Goal: Task Accomplishment & Management: Use online tool/utility

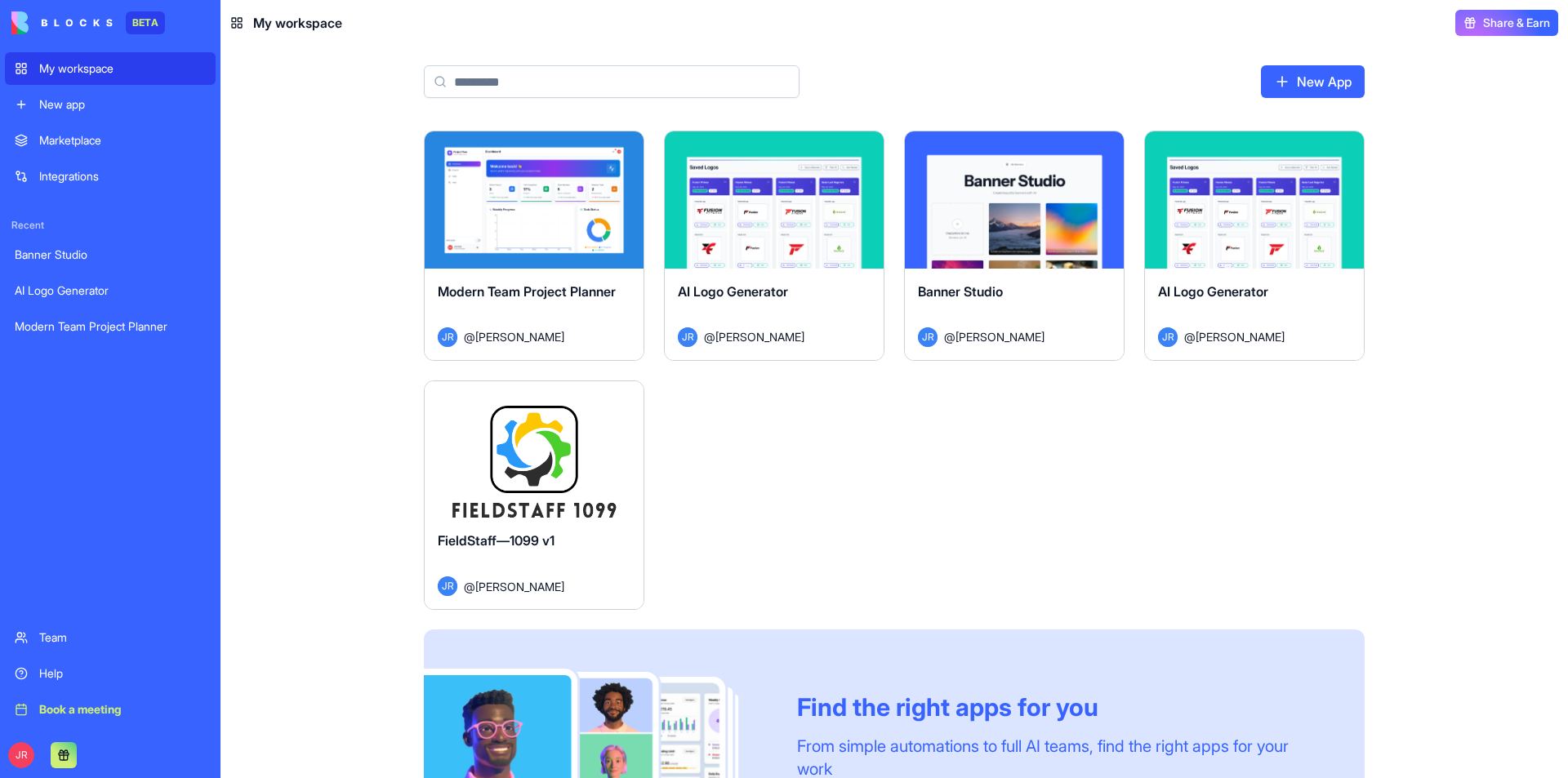
click at [563, 449] on button "Launch" at bounding box center [535, 449] width 123 height 33
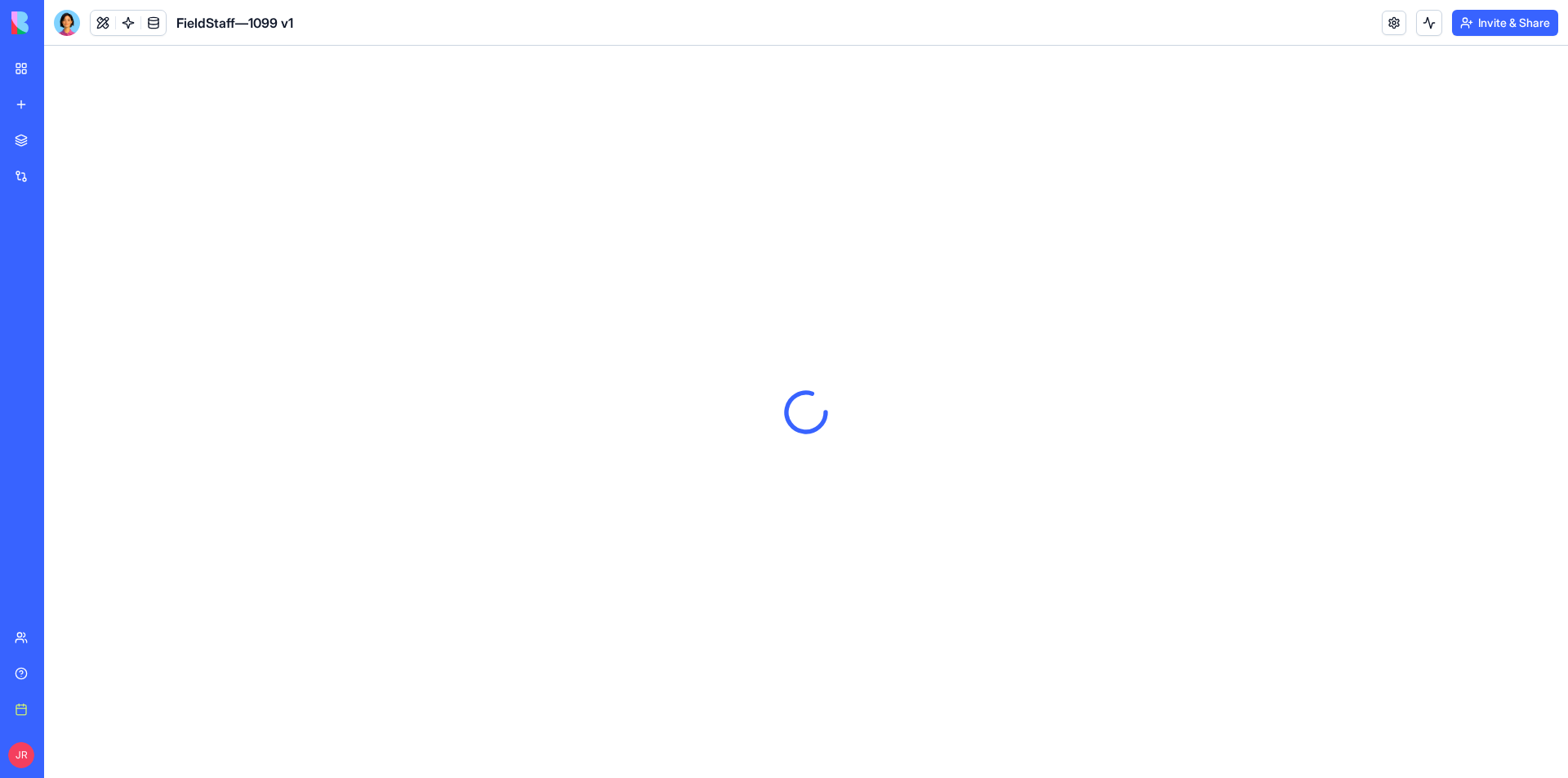
click at [1504, 25] on button "Invite & Share" at bounding box center [1506, 23] width 106 height 27
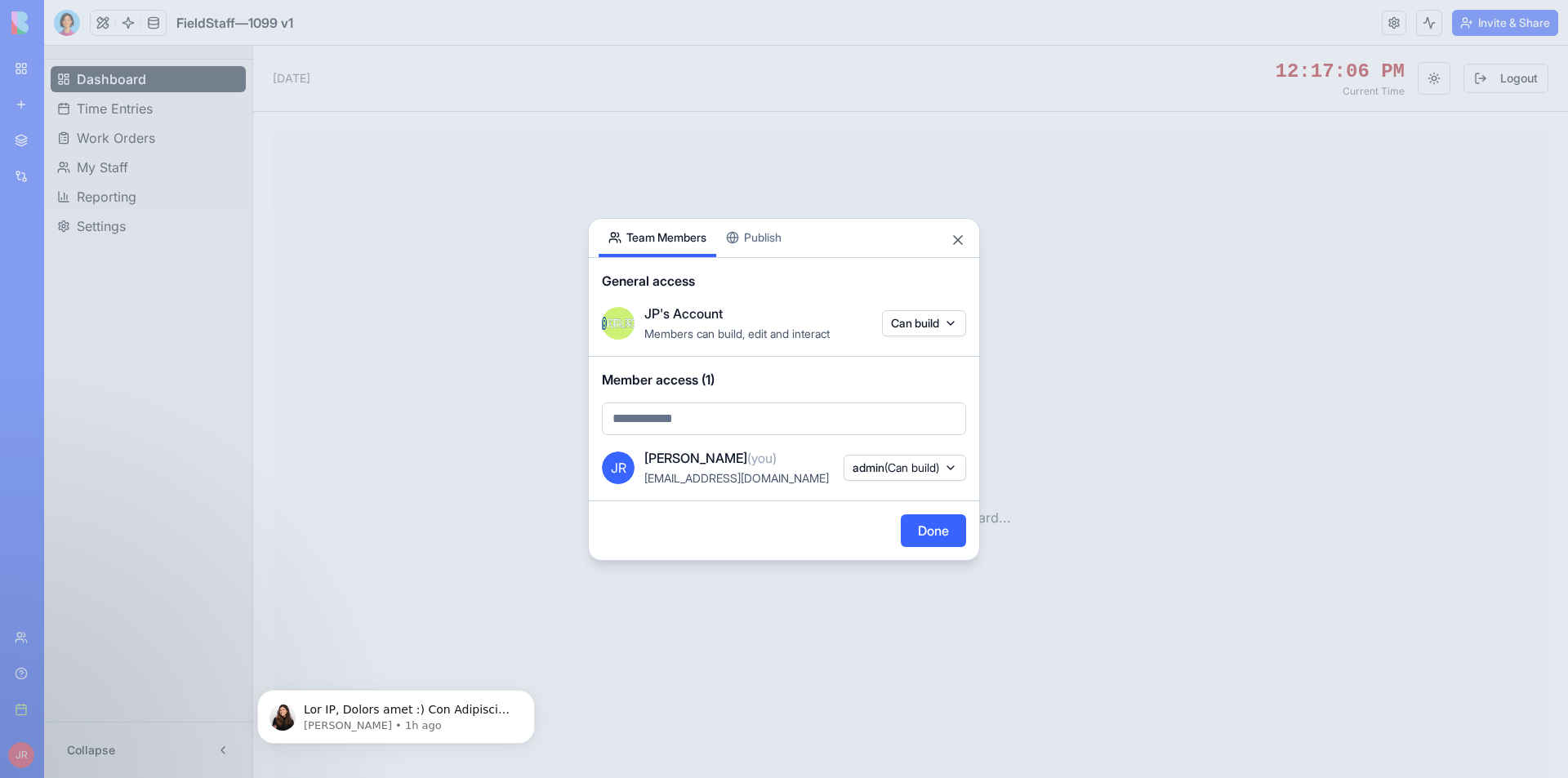
click at [764, 235] on button "Publish" at bounding box center [754, 238] width 75 height 38
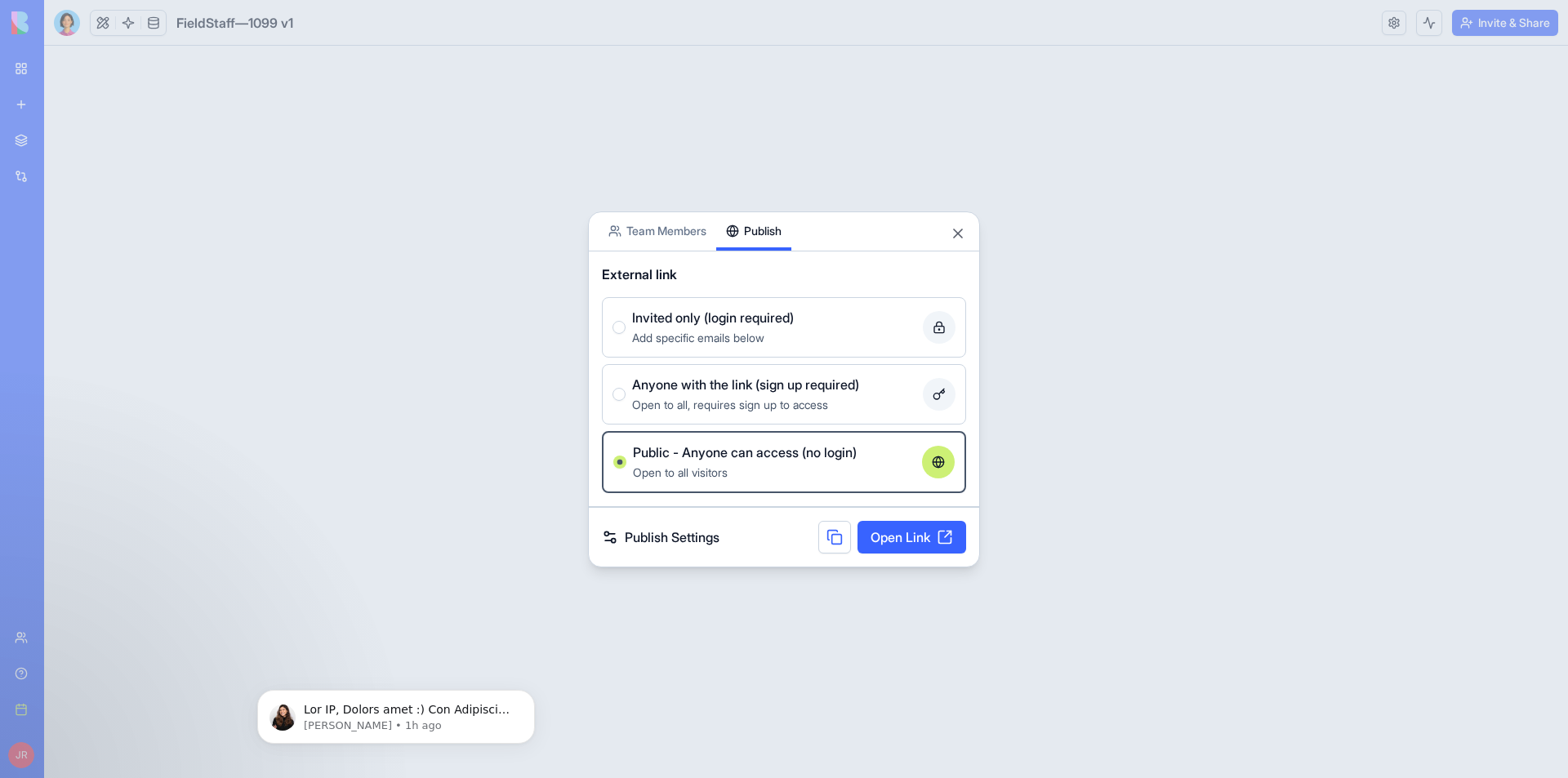
click at [829, 539] on button at bounding box center [835, 537] width 33 height 33
click at [954, 234] on button "Close" at bounding box center [958, 234] width 17 height 16
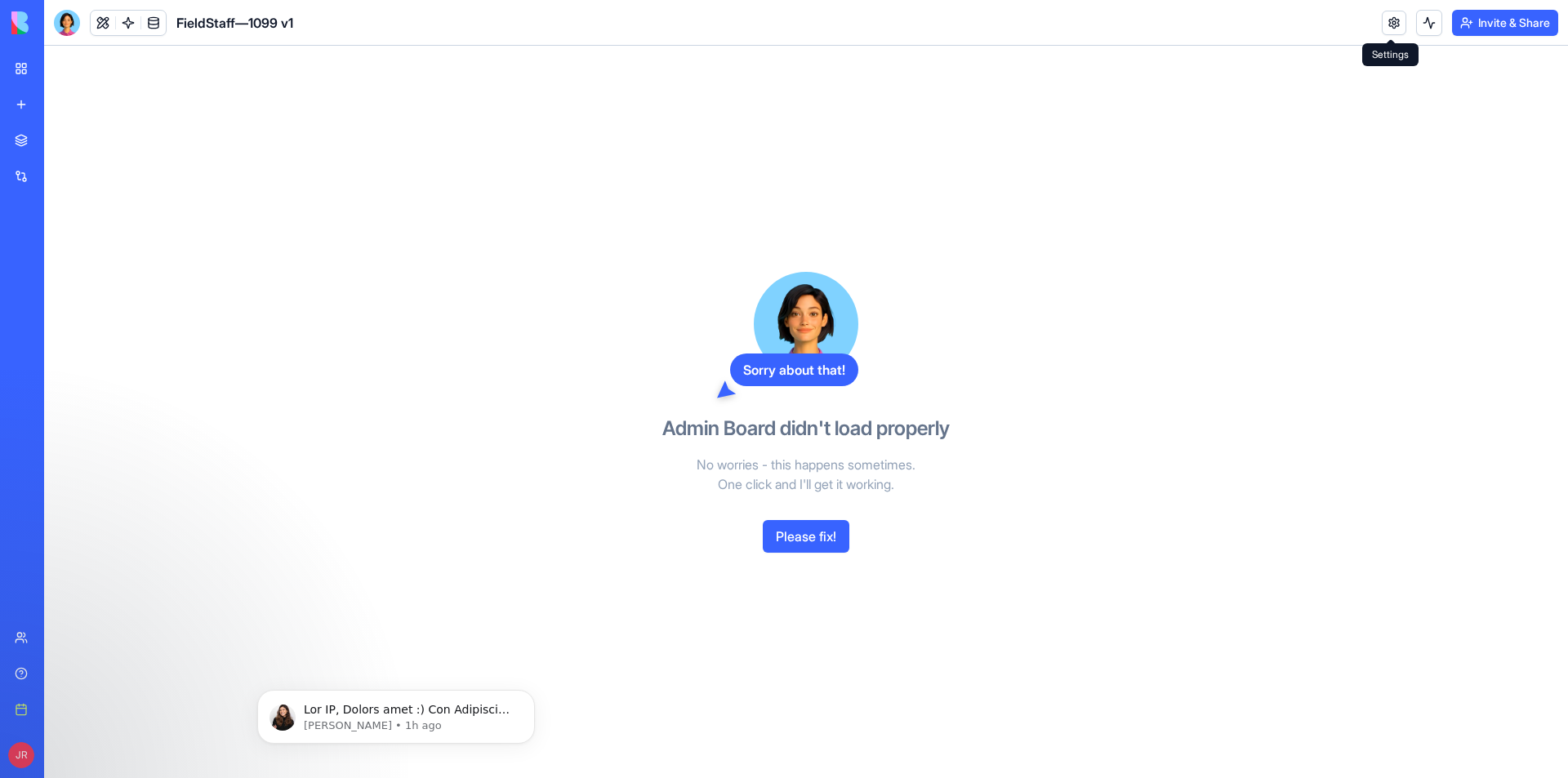
click at [1397, 27] on link at bounding box center [1394, 23] width 25 height 25
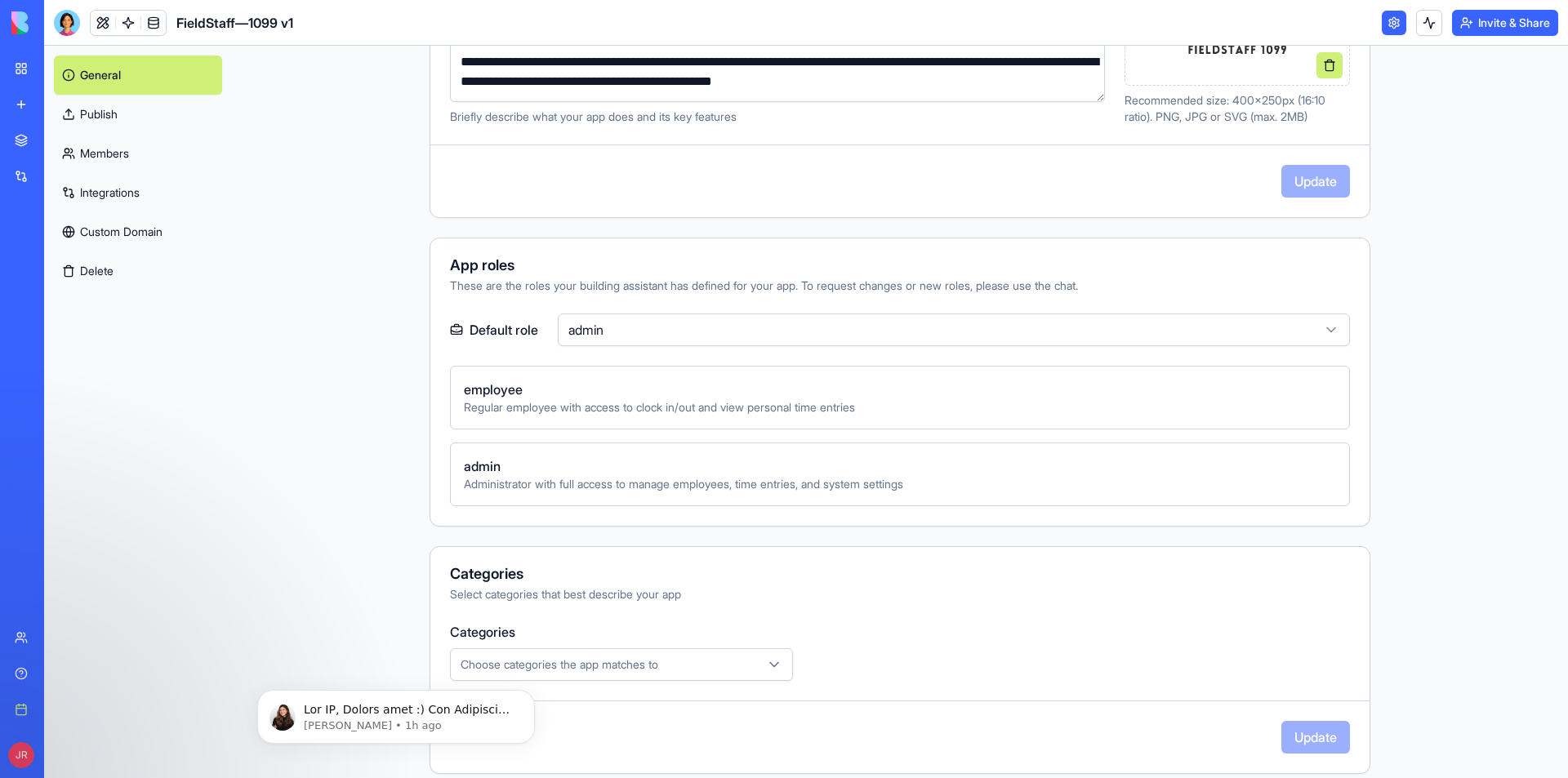
scroll to position [82, 0]
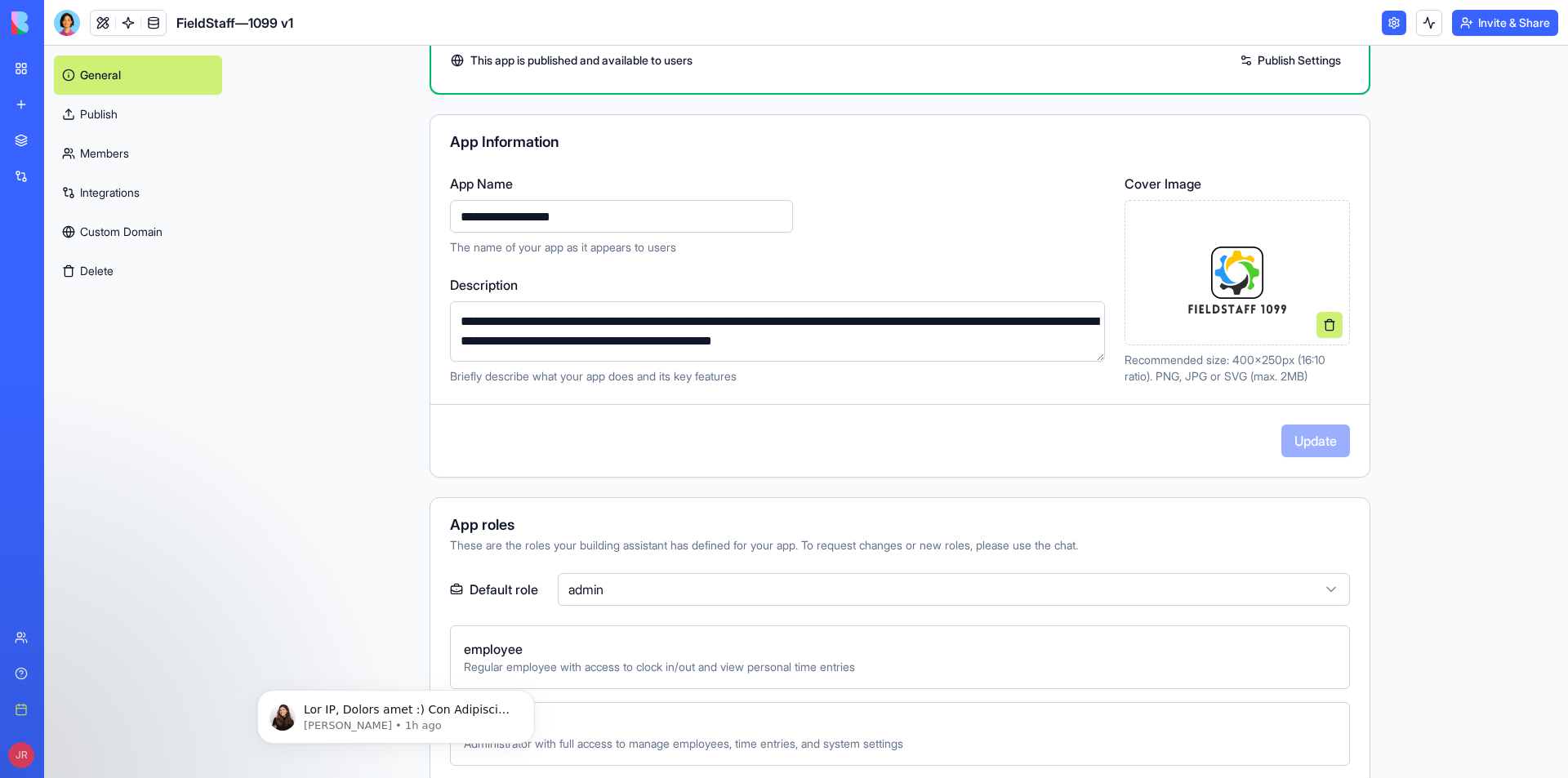
click at [104, 113] on link "Publish" at bounding box center [138, 114] width 168 height 39
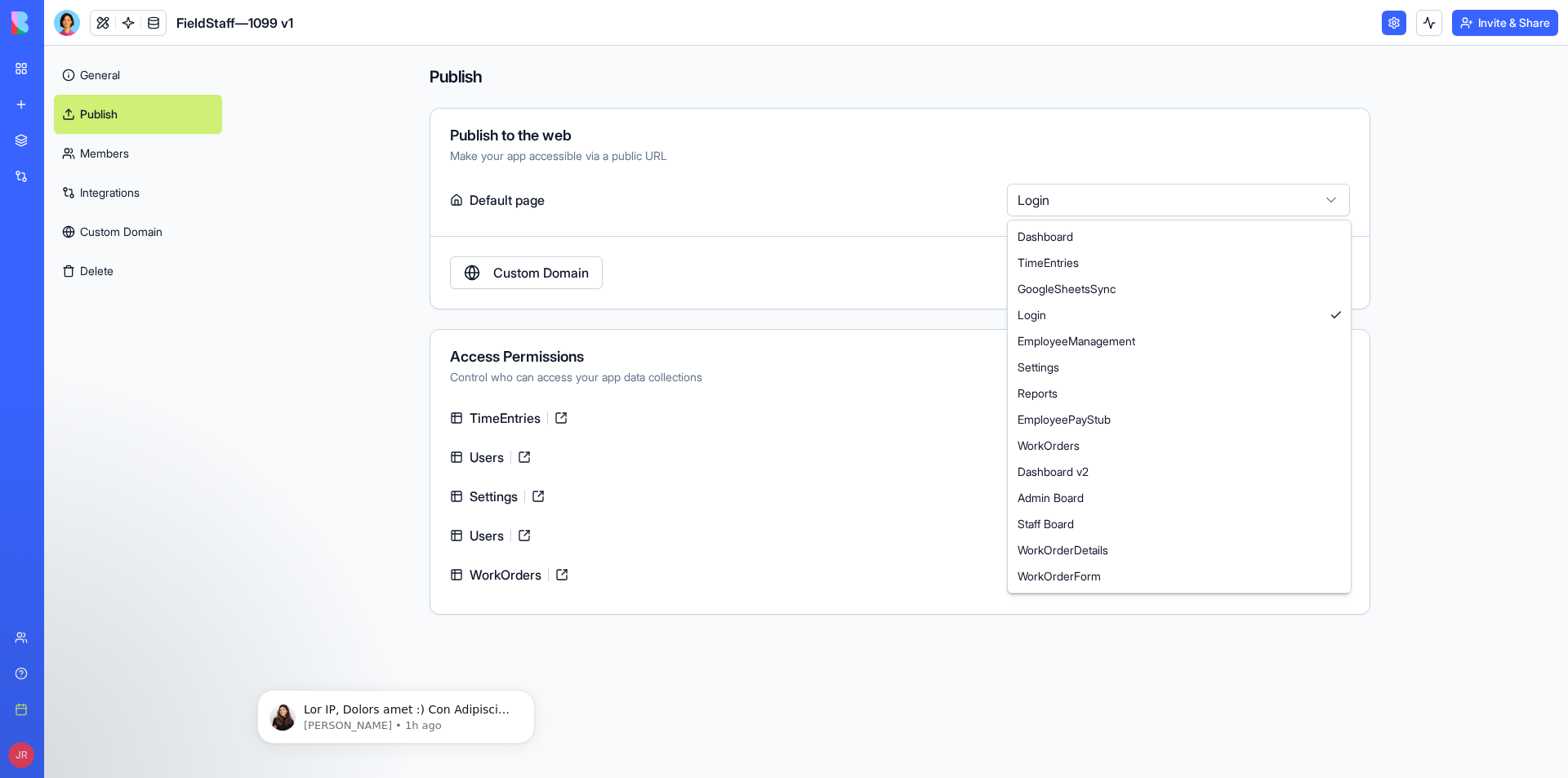
click at [1048, 206] on html "**********" at bounding box center [784, 389] width 1568 height 778
select select "**********"
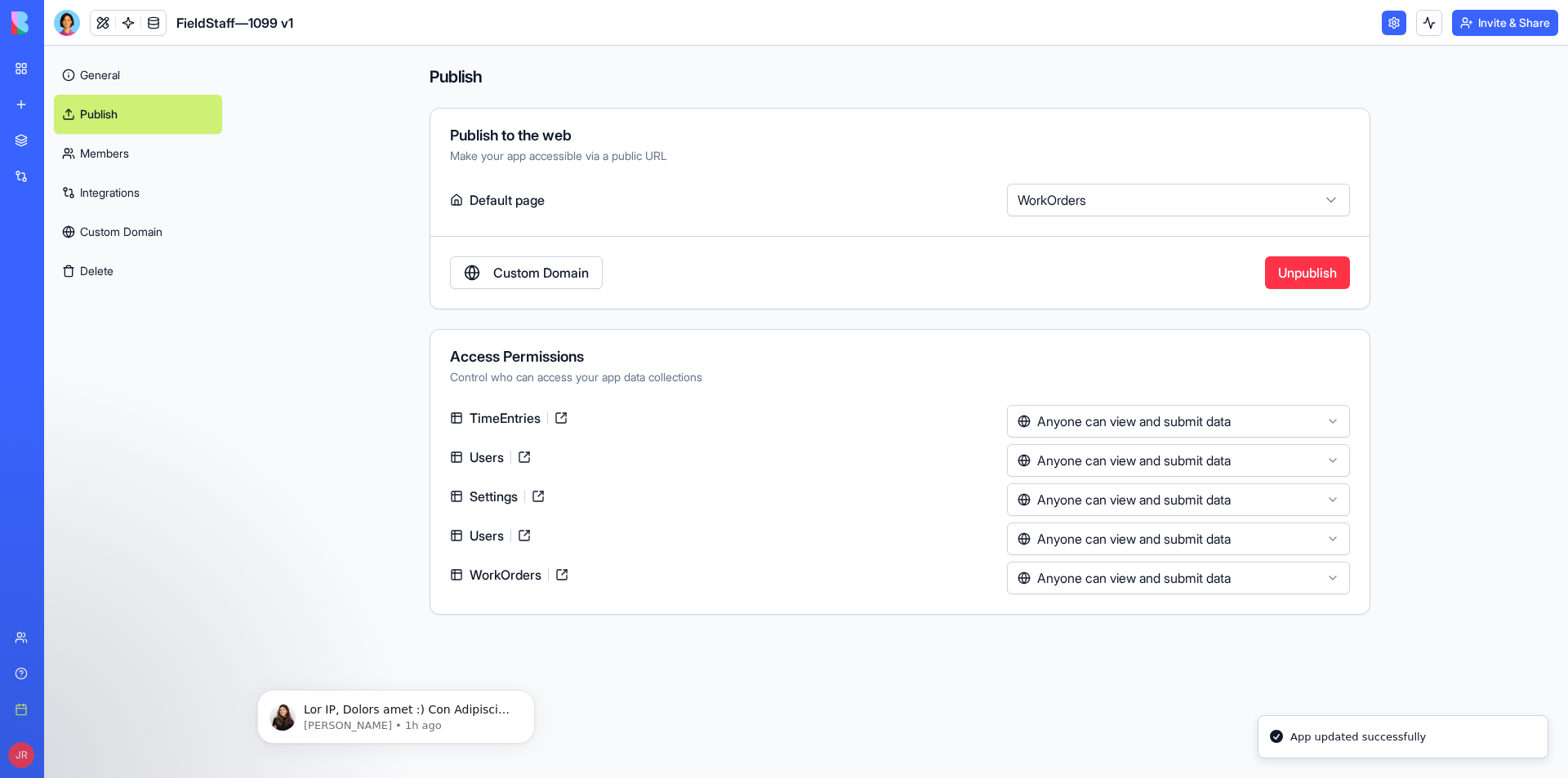
click at [1296, 280] on button "Unpublish" at bounding box center [1308, 273] width 85 height 33
click at [1303, 273] on button "Publish" at bounding box center [1304, 273] width 93 height 33
click at [99, 25] on link at bounding box center [103, 23] width 25 height 25
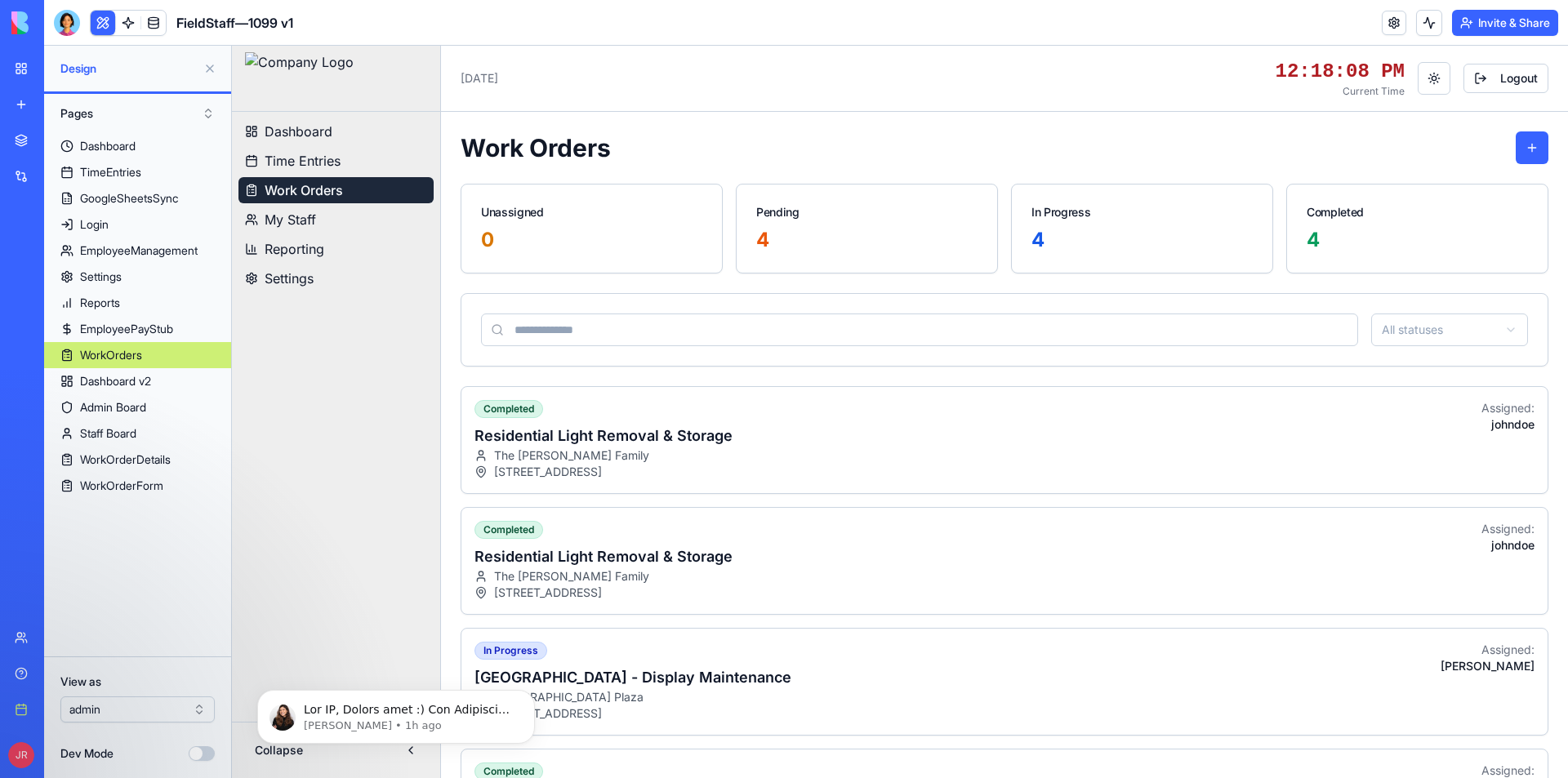
click at [1503, 41] on header "FieldStaff—1099 v1 Invite & Share" at bounding box center [806, 23] width 1524 height 46
click at [1509, 14] on button "Invite & Share" at bounding box center [1506, 23] width 106 height 27
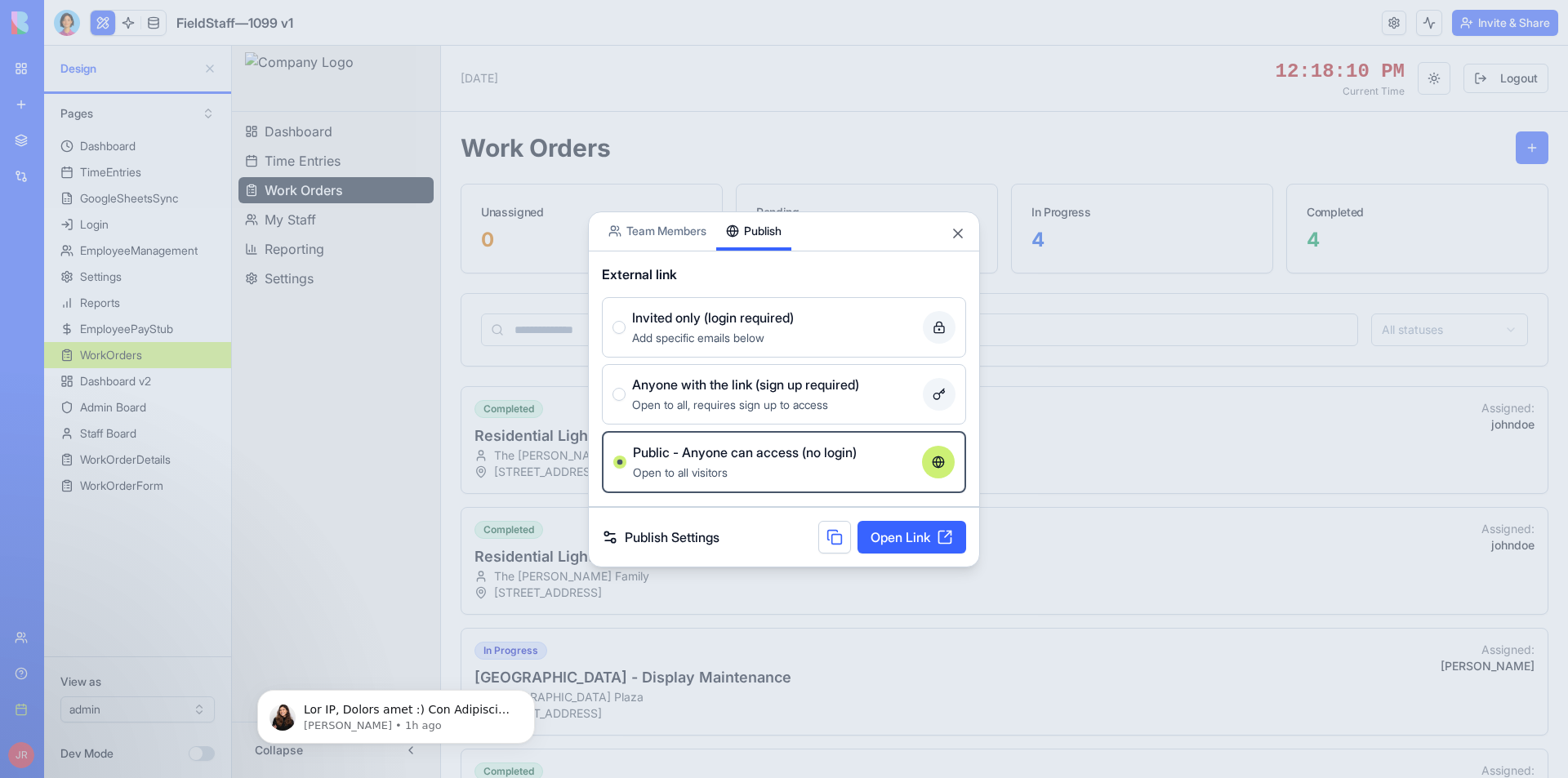
click at [834, 531] on button at bounding box center [835, 537] width 33 height 33
click at [957, 232] on button "Close" at bounding box center [958, 234] width 17 height 16
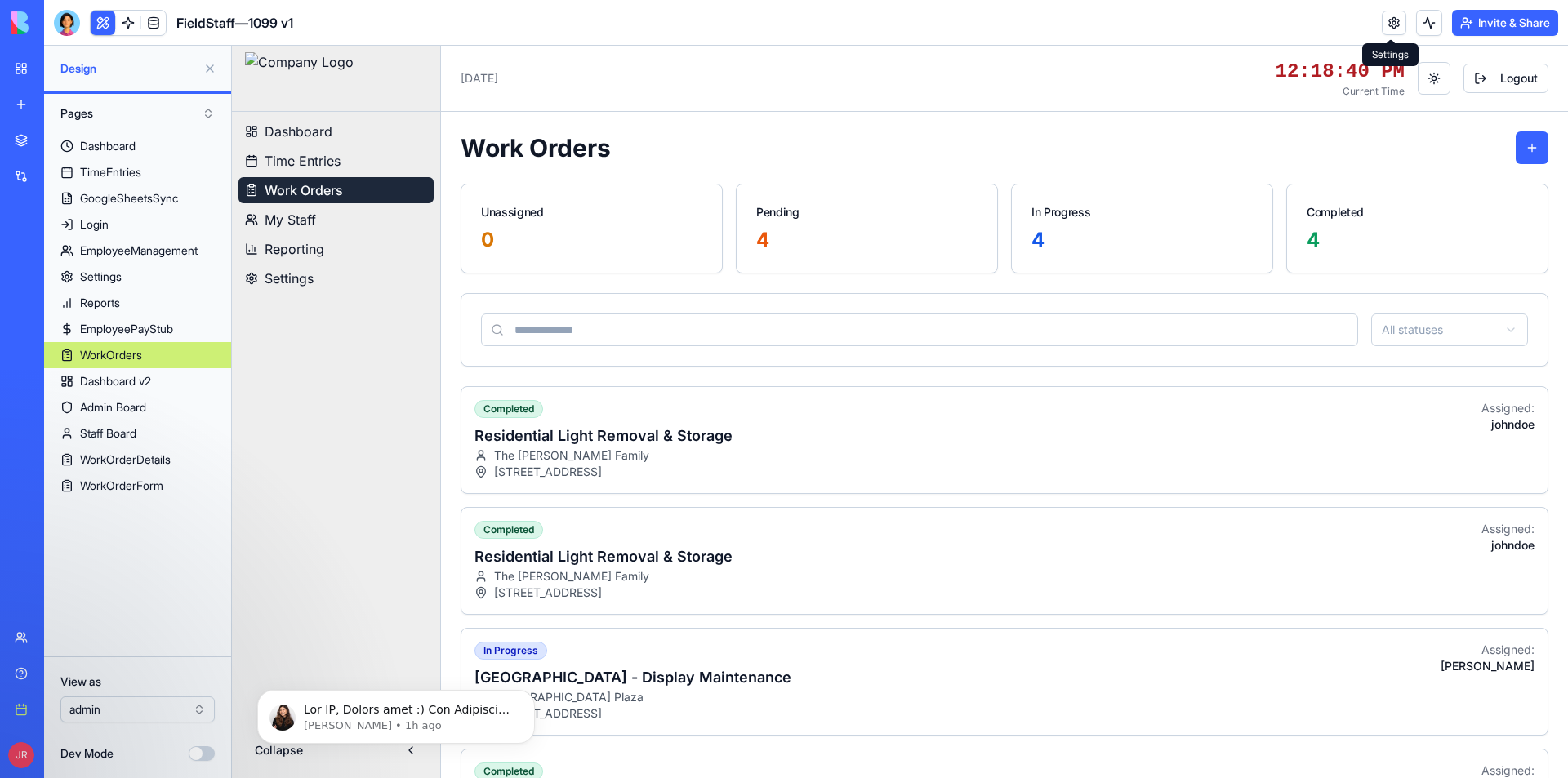
click at [1393, 20] on link at bounding box center [1394, 23] width 25 height 25
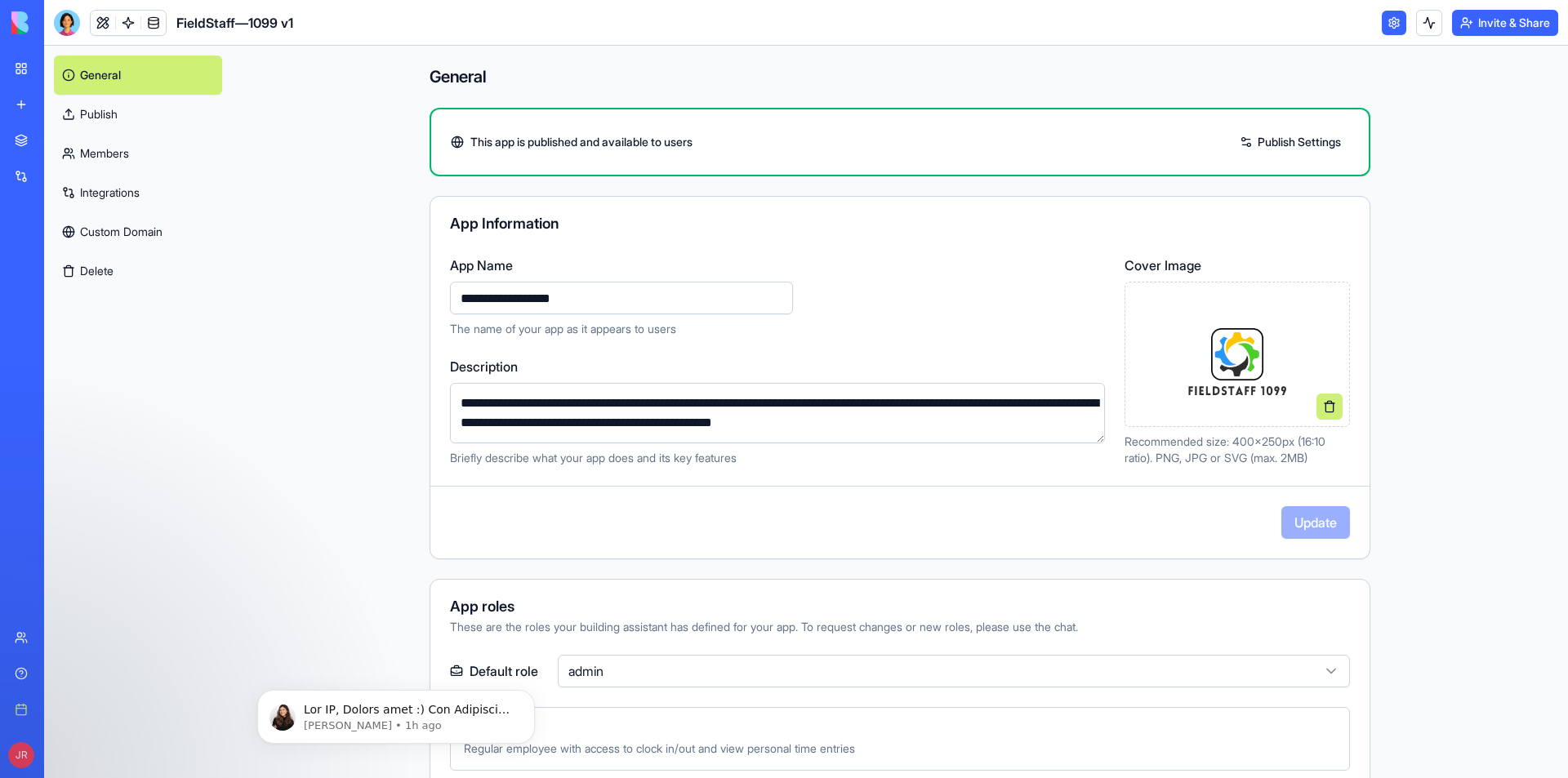
click at [1270, 139] on link "Publish Settings" at bounding box center [1290, 142] width 117 height 27
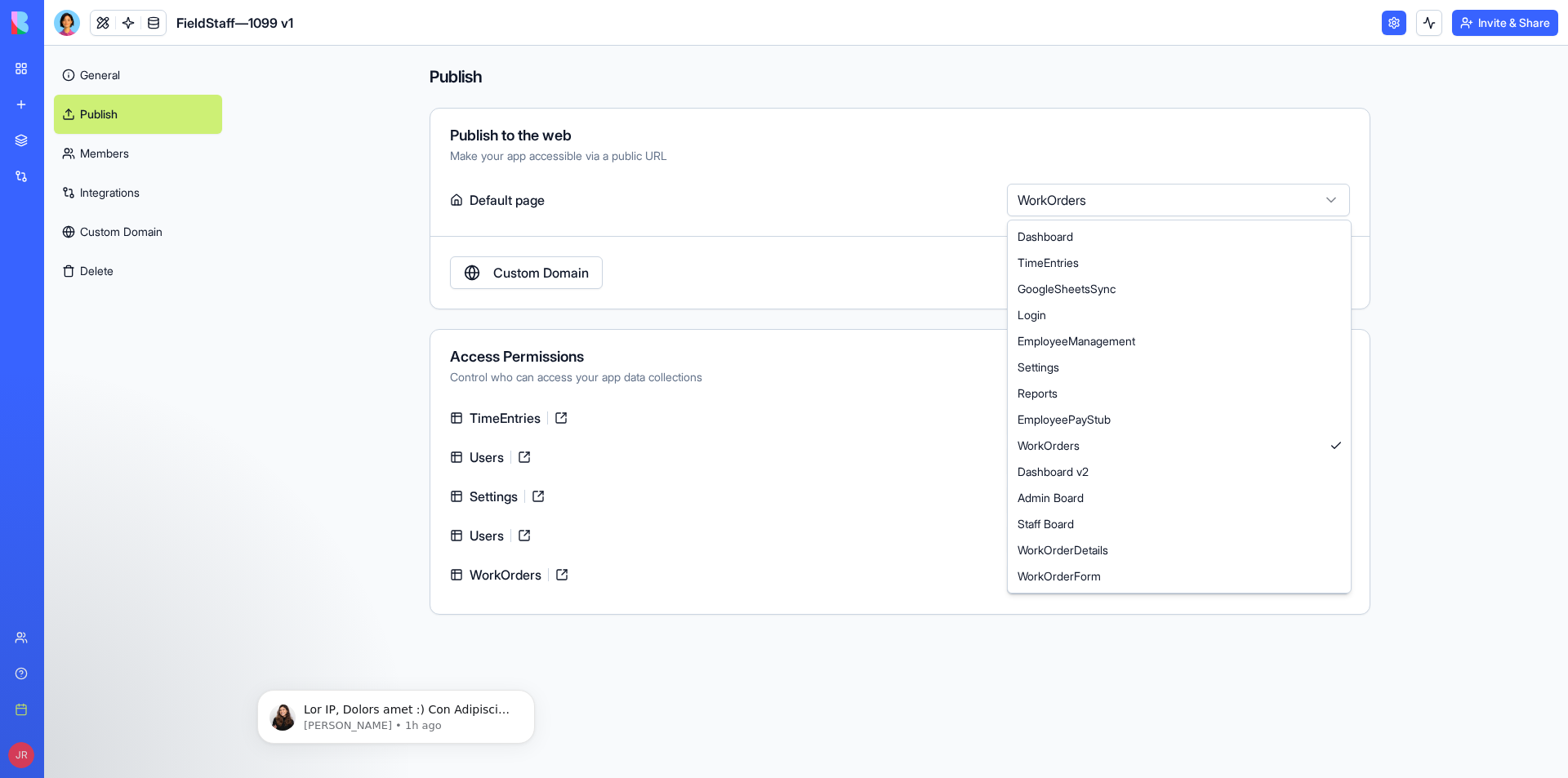
click at [1119, 203] on html "**********" at bounding box center [784, 389] width 1568 height 778
select select "**********"
click at [1064, 203] on html "**********" at bounding box center [784, 389] width 1568 height 778
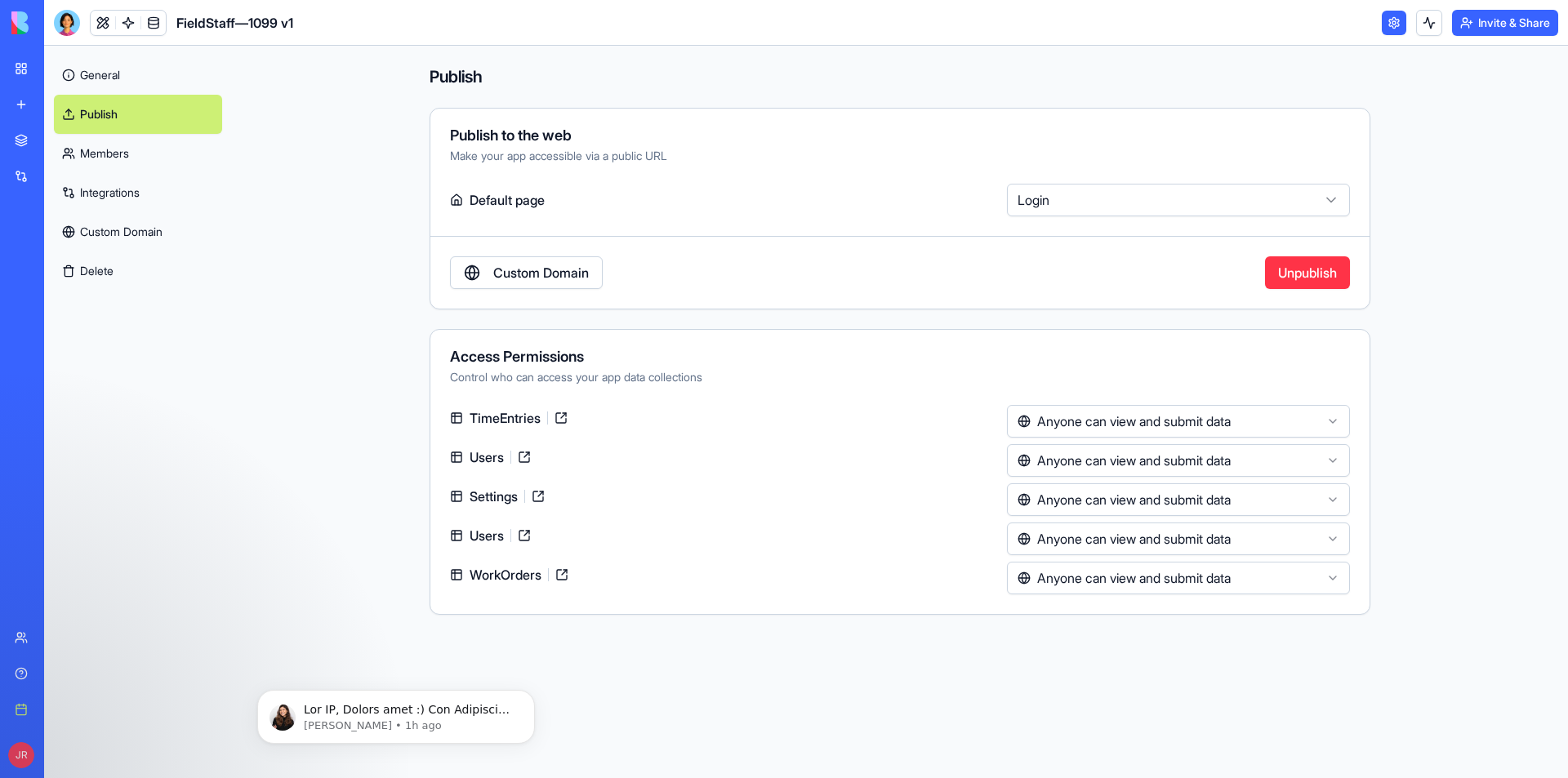
click at [1285, 268] on button "Unpublish" at bounding box center [1308, 273] width 85 height 33
click at [1285, 268] on button "Publish" at bounding box center [1304, 273] width 93 height 33
click at [101, 24] on link at bounding box center [103, 23] width 25 height 25
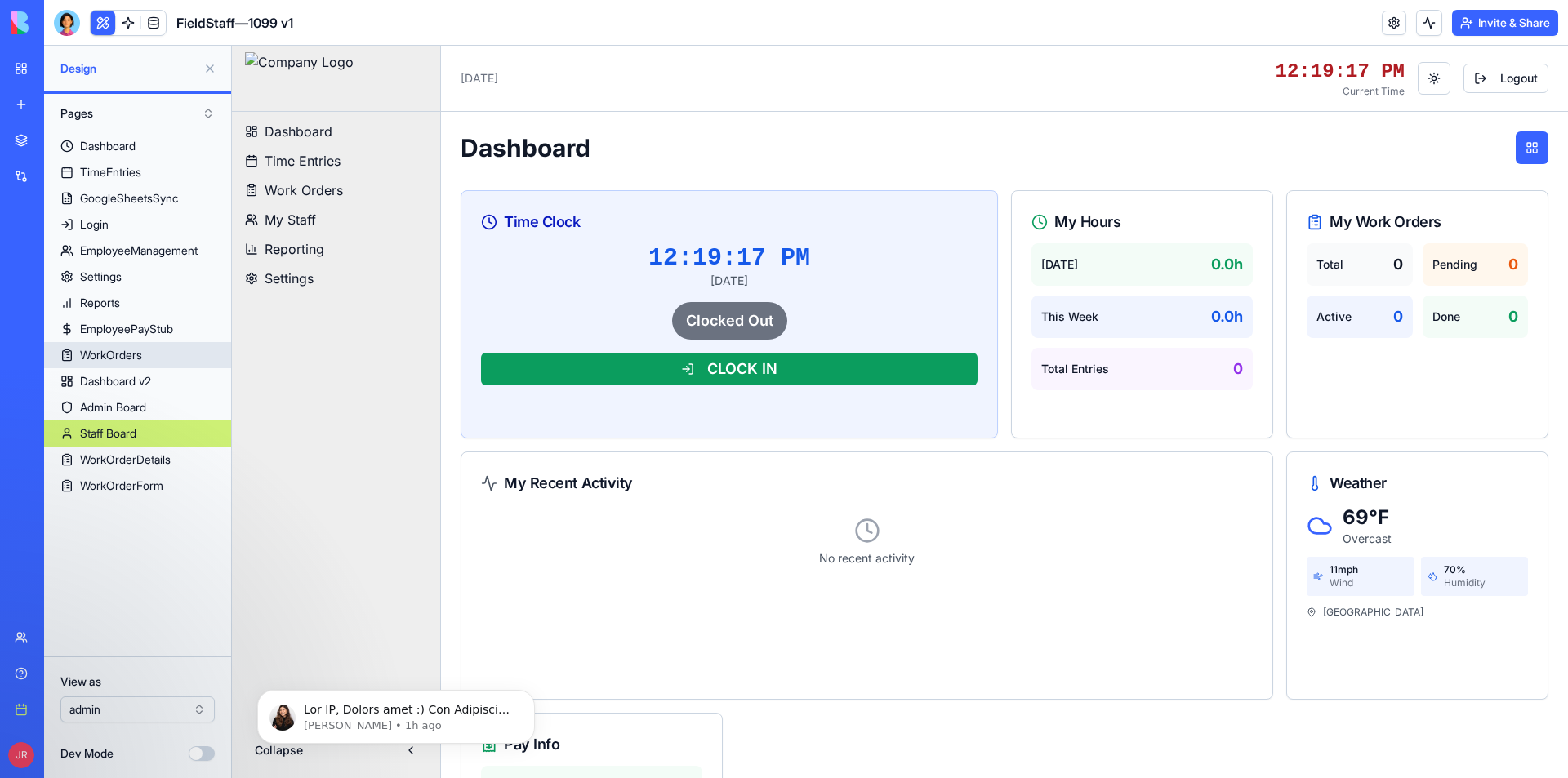
click at [142, 353] on div "WorkOrders" at bounding box center [111, 356] width 62 height 16
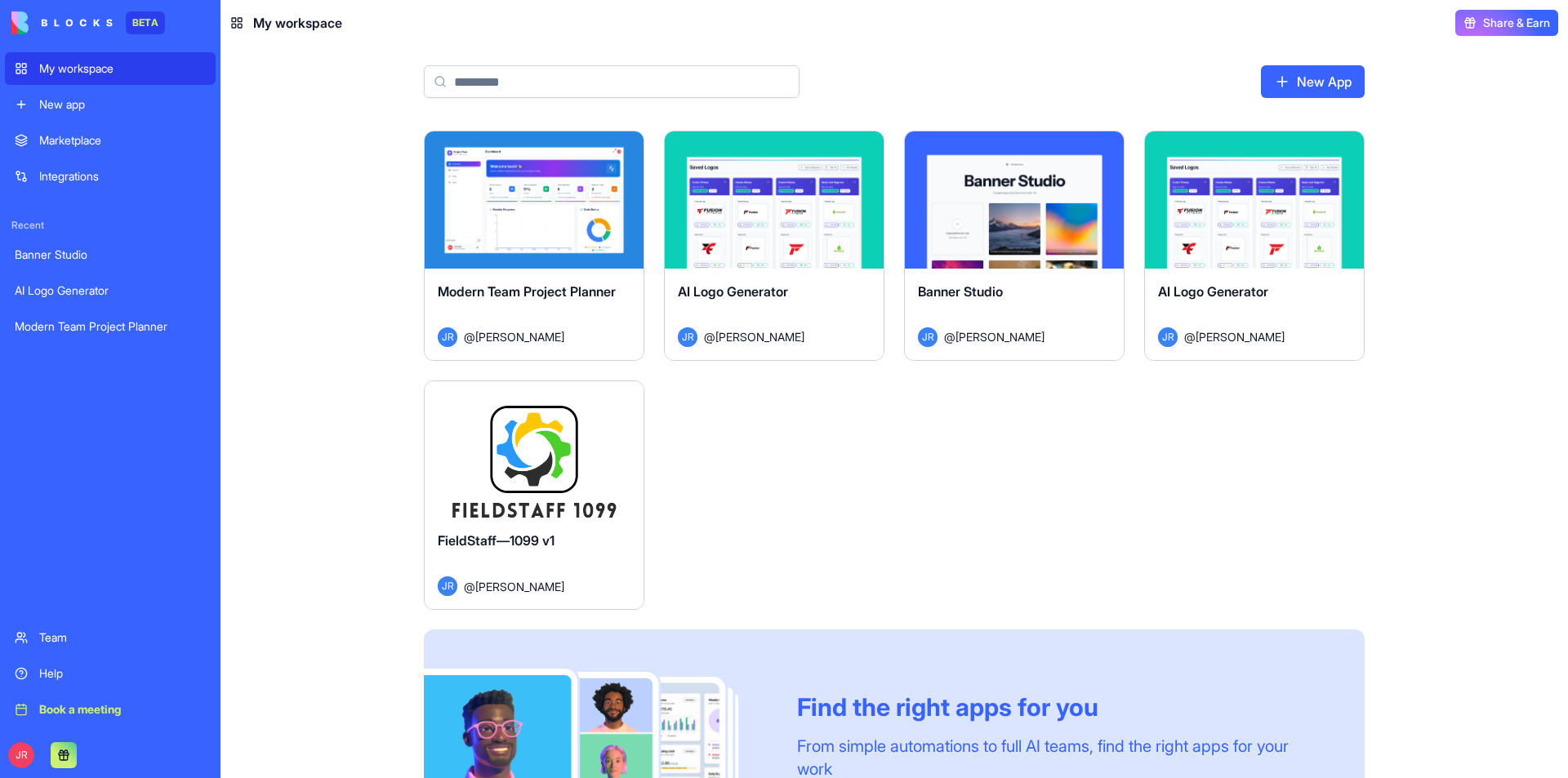
click at [545, 457] on button "Launch" at bounding box center [535, 449] width 123 height 33
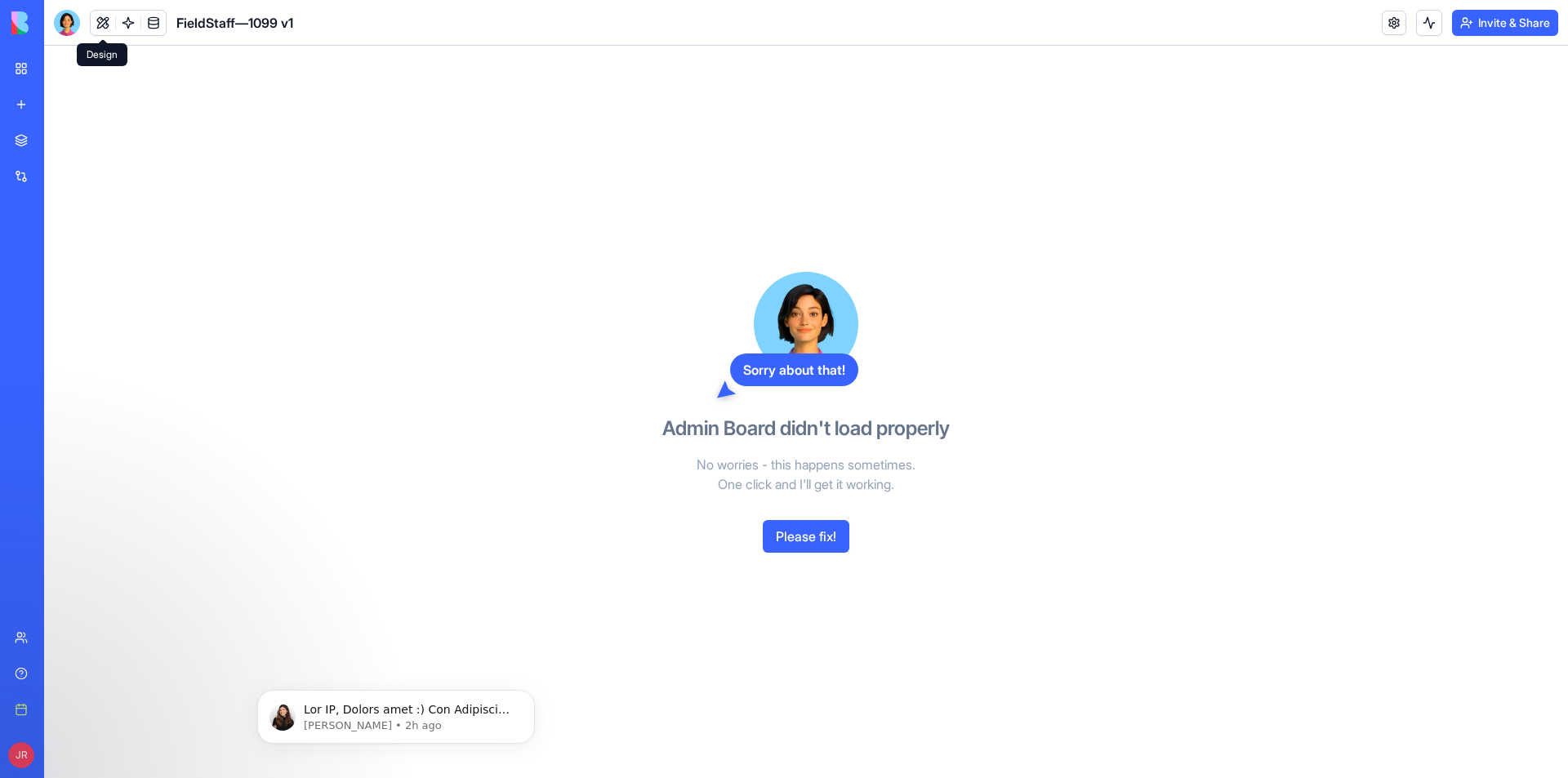
click at [101, 16] on button at bounding box center [103, 23] width 25 height 25
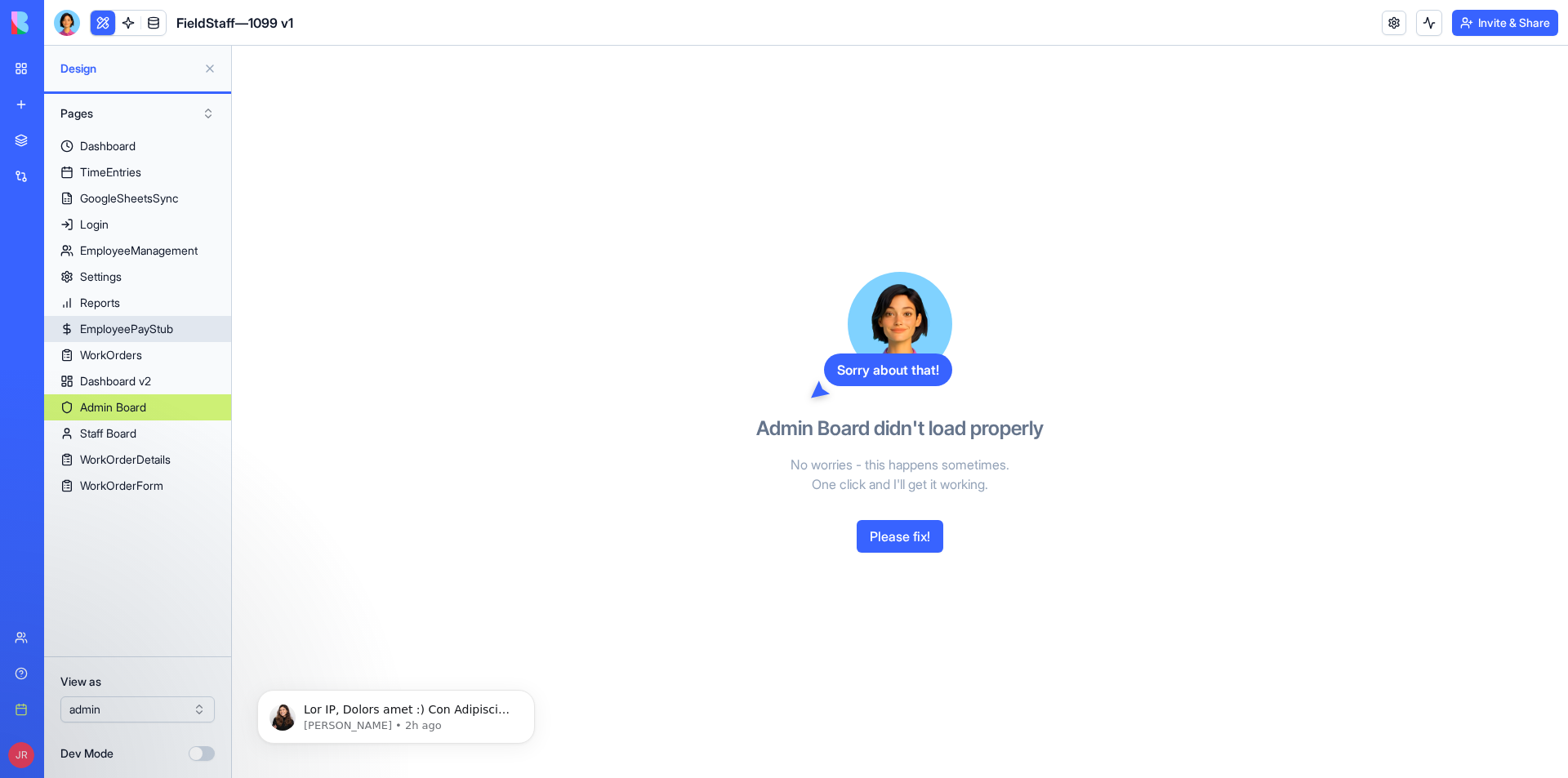
click at [160, 340] on link "EmployeePayStub" at bounding box center [138, 329] width 187 height 27
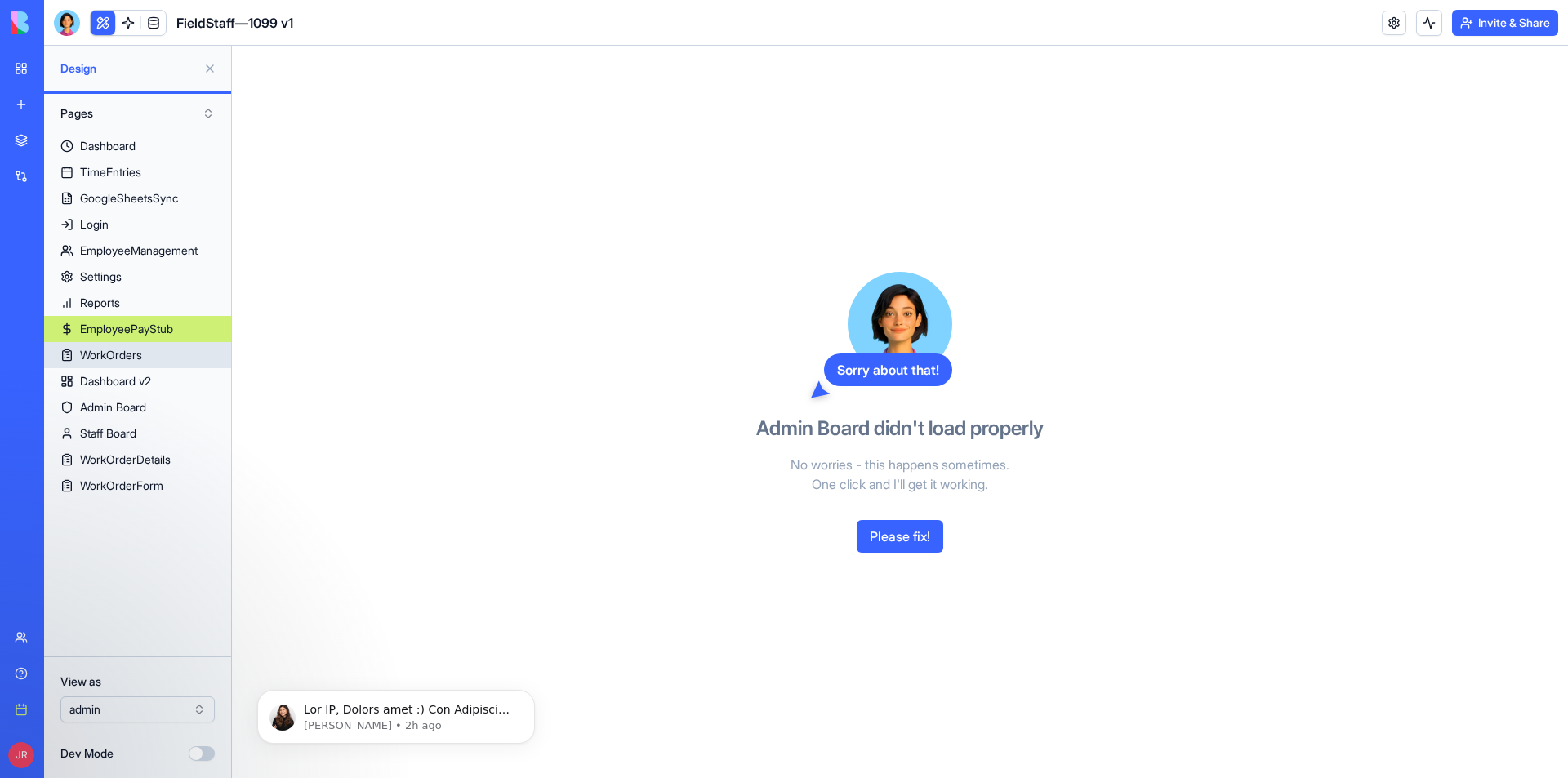
click at [153, 357] on link "WorkOrders" at bounding box center [138, 355] width 187 height 27
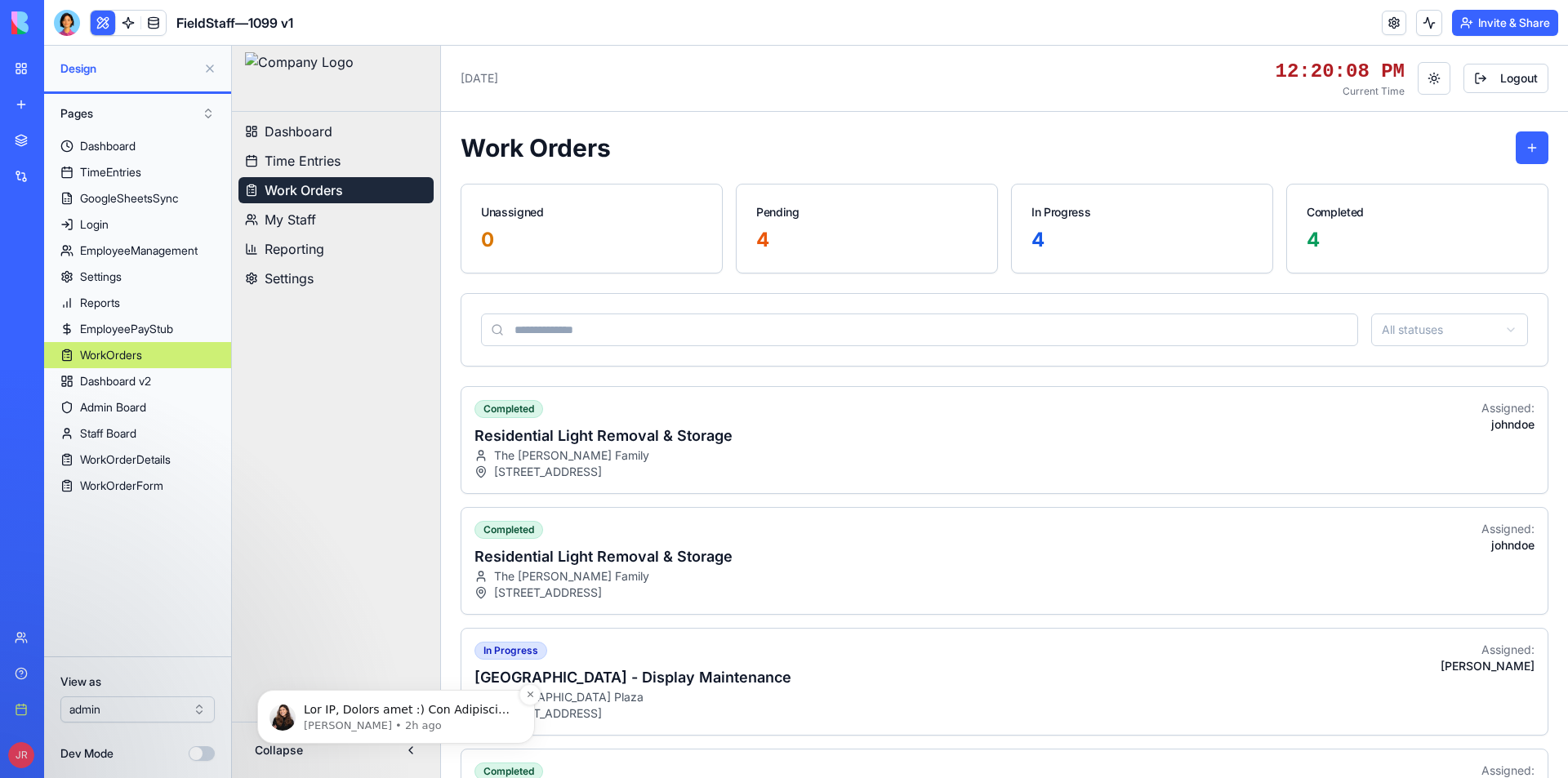
click at [459, 707] on p "message notification from Shelly, 2h ago. Hey JP, Shelly here :) Our Business p…" at bounding box center [409, 710] width 211 height 16
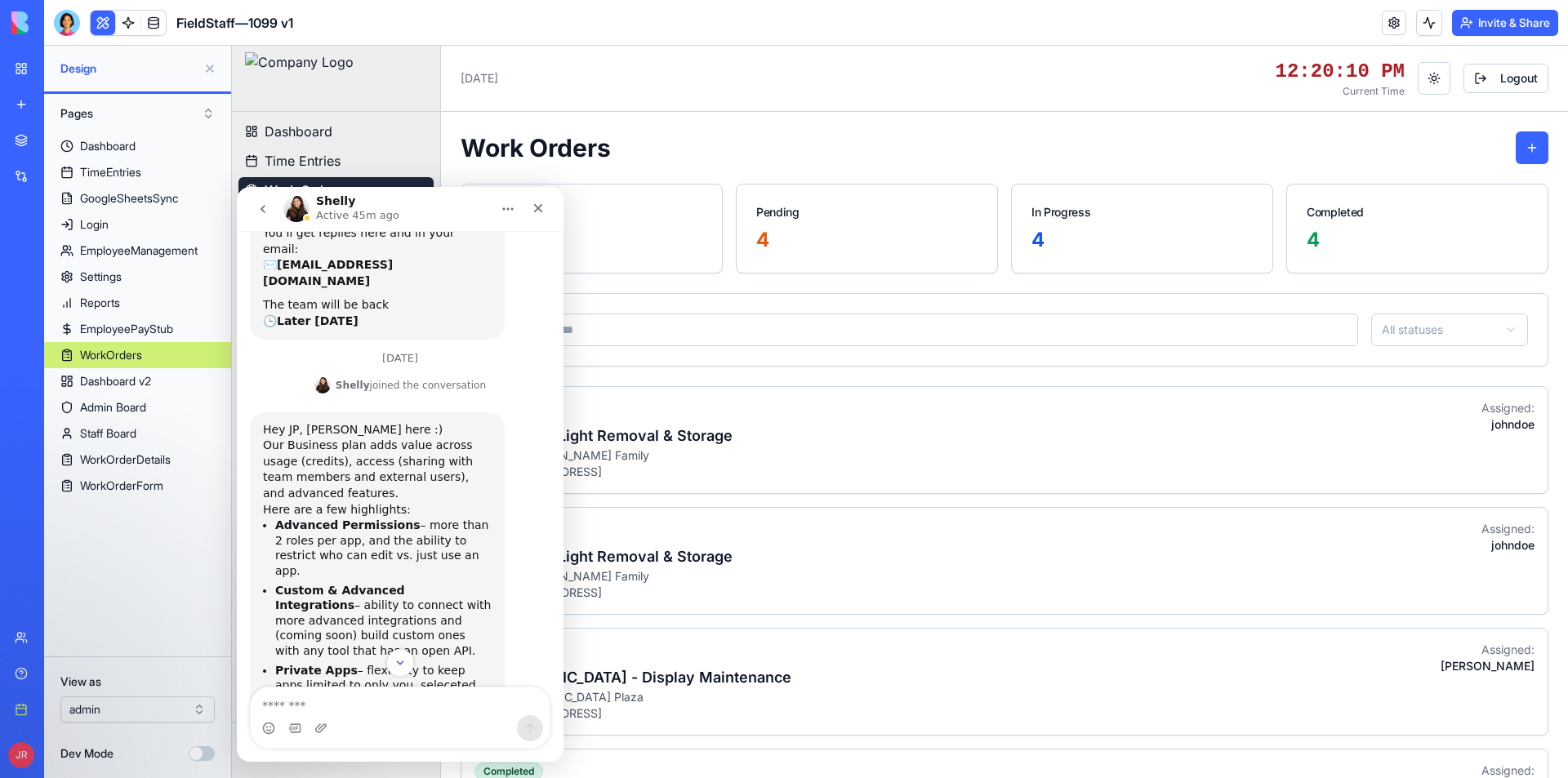
scroll to position [235, 0]
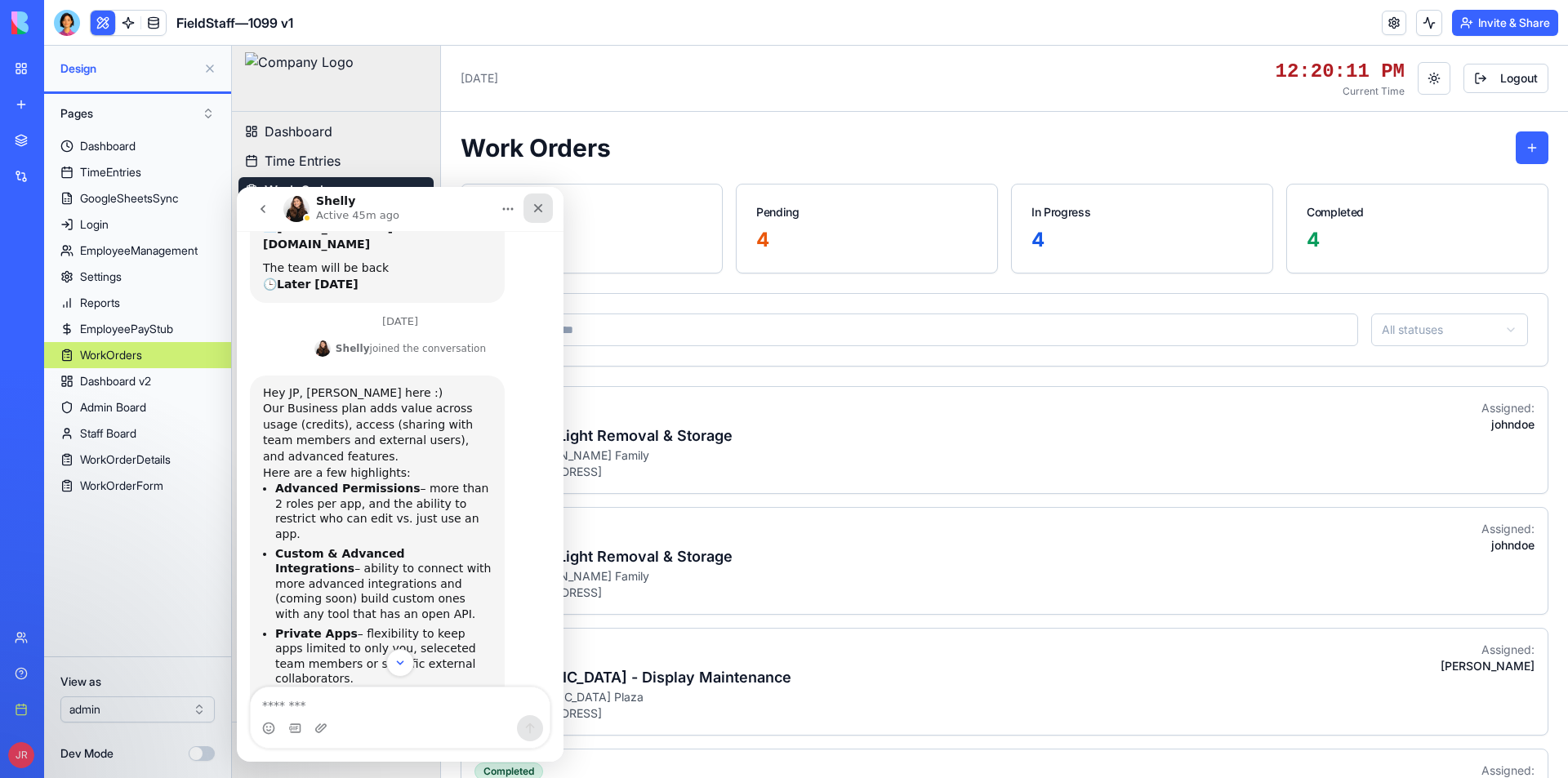
click at [545, 210] on div "Close" at bounding box center [538, 208] width 29 height 29
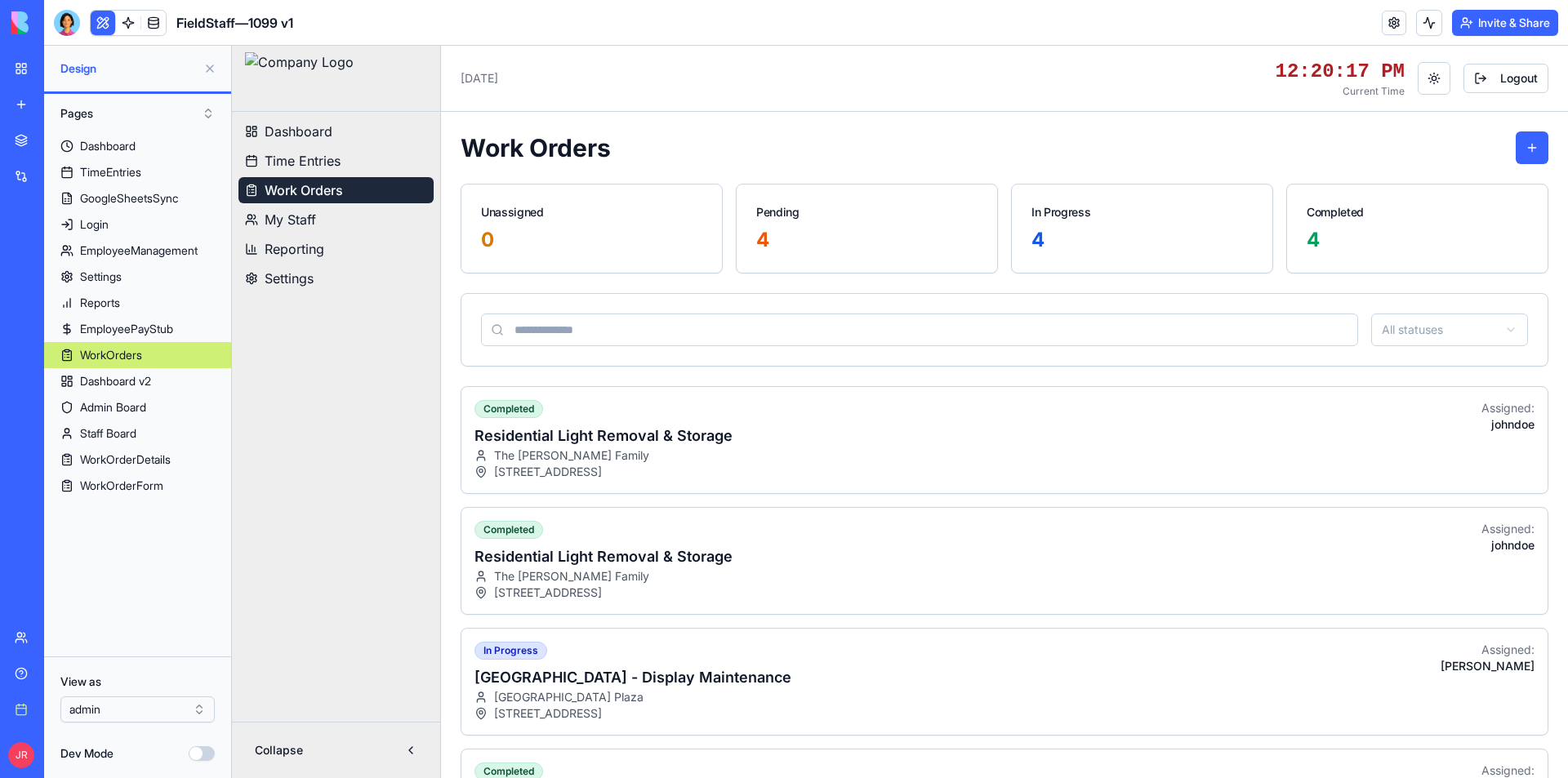
scroll to position [482, 0]
